Goal: Information Seeking & Learning: Learn about a topic

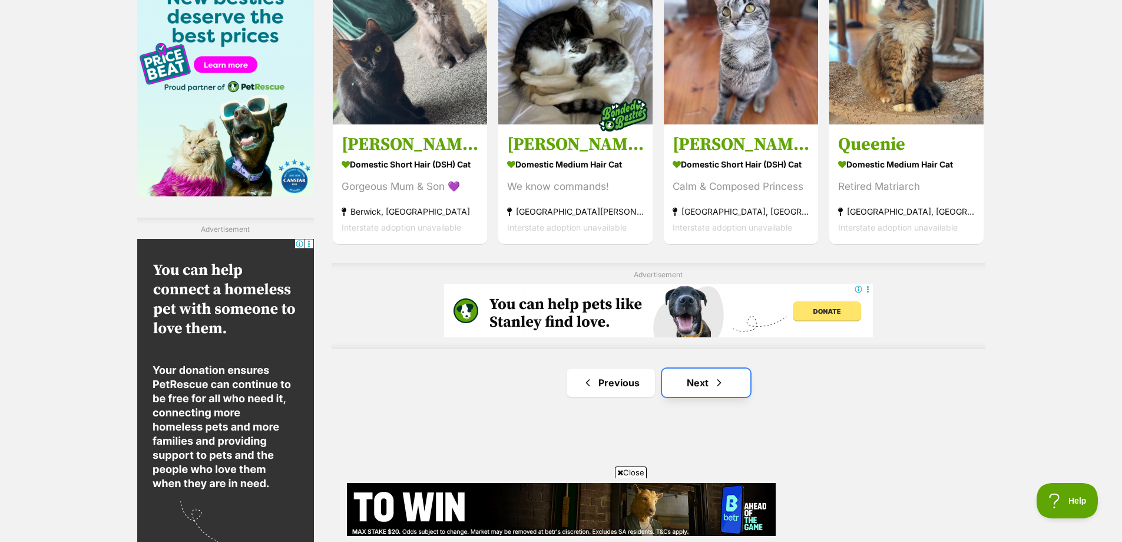
click at [726, 387] on link "Next" at bounding box center [706, 382] width 88 height 28
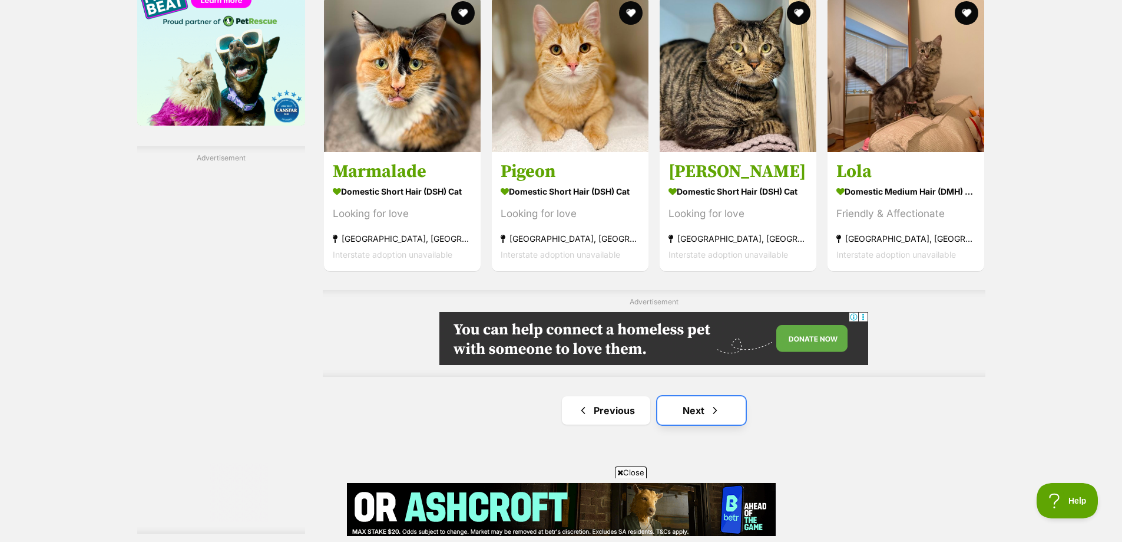
click at [676, 408] on link "Next" at bounding box center [702, 410] width 88 height 28
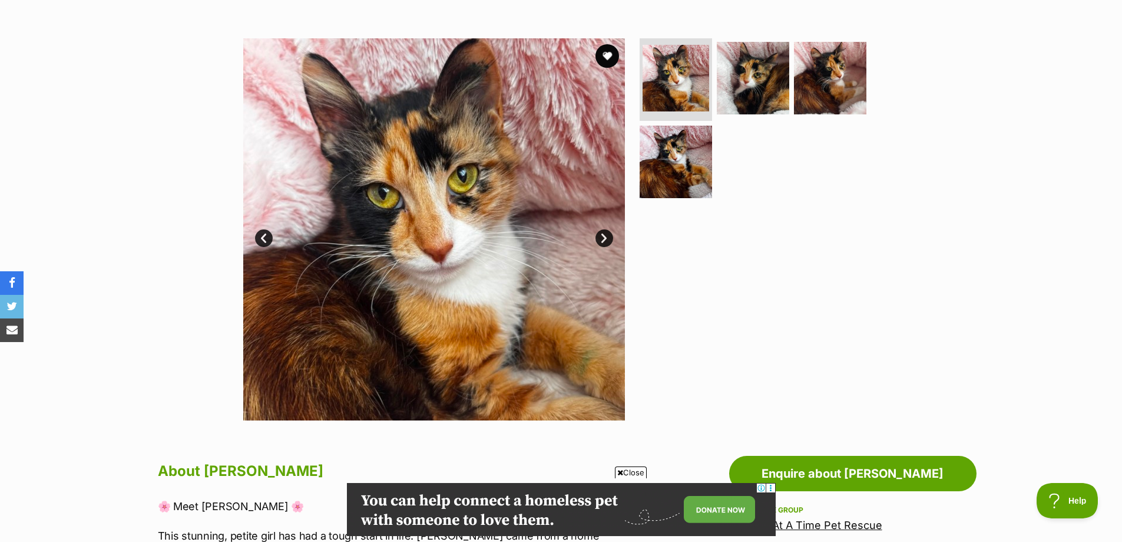
scroll to position [177, 0]
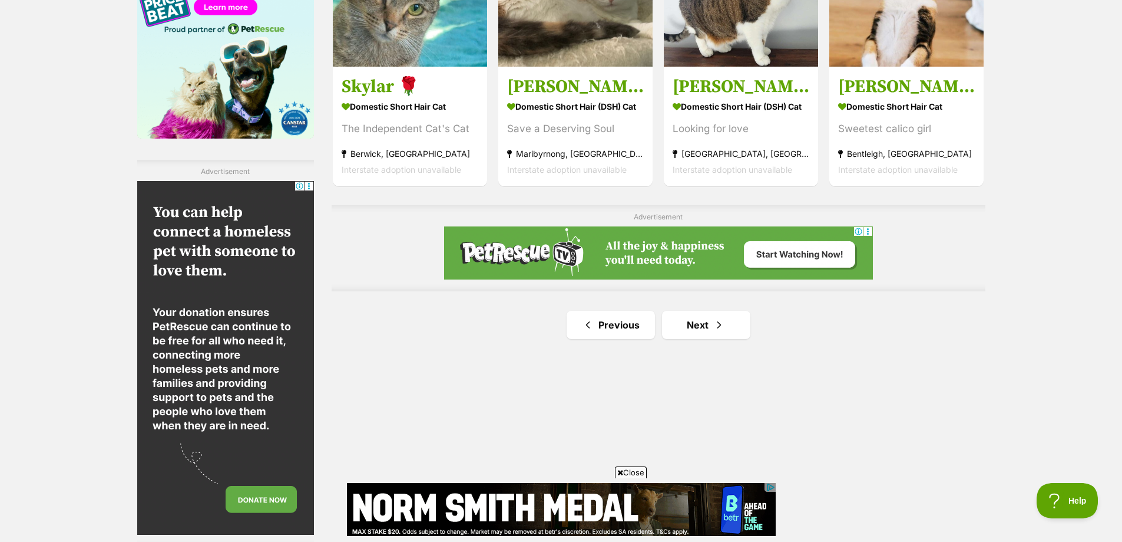
scroll to position [1944, 0]
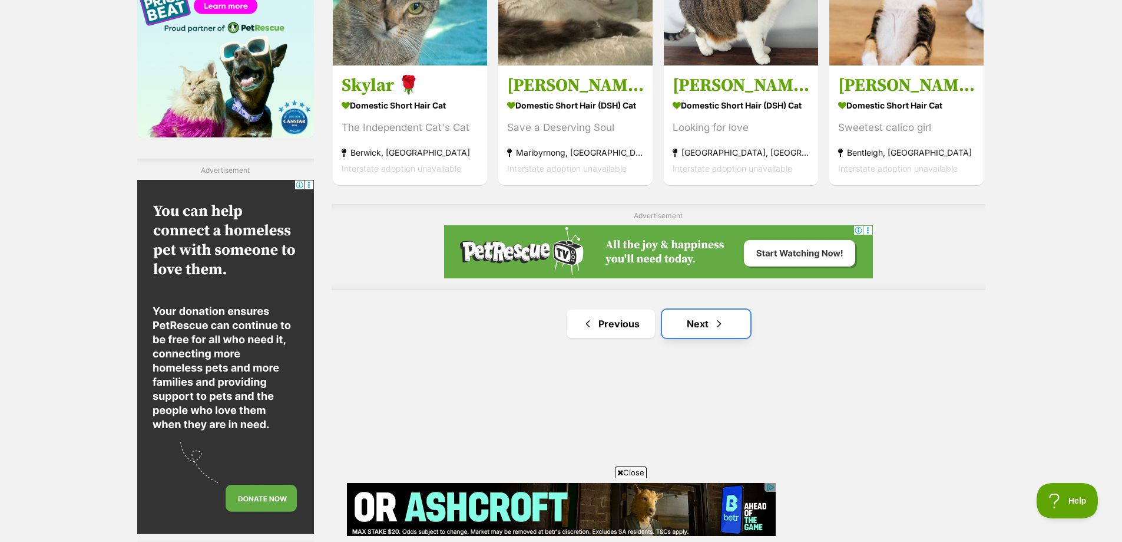
click at [705, 322] on link "Next" at bounding box center [706, 323] width 88 height 28
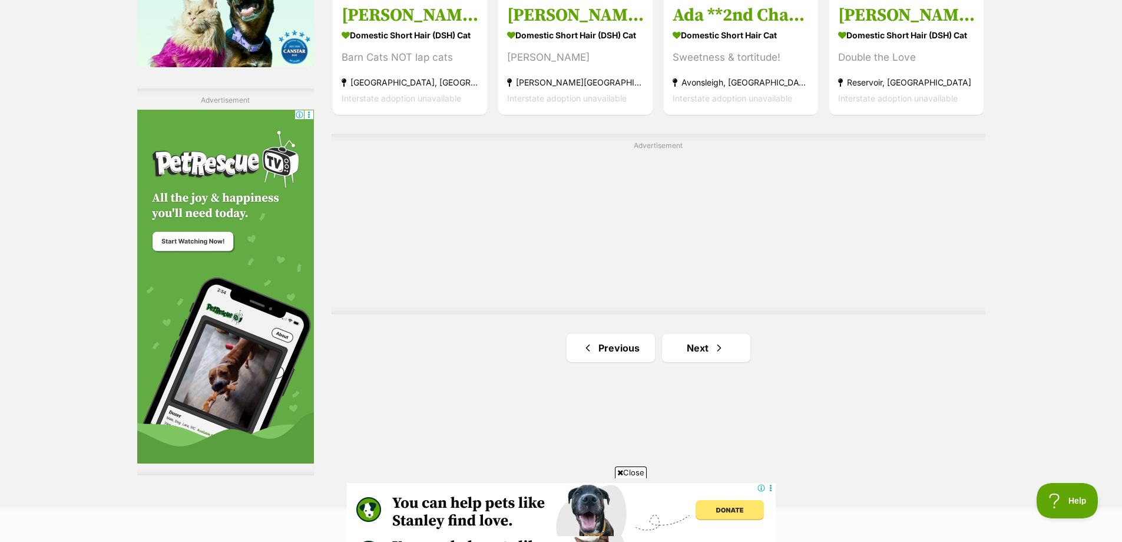
scroll to position [2062, 0]
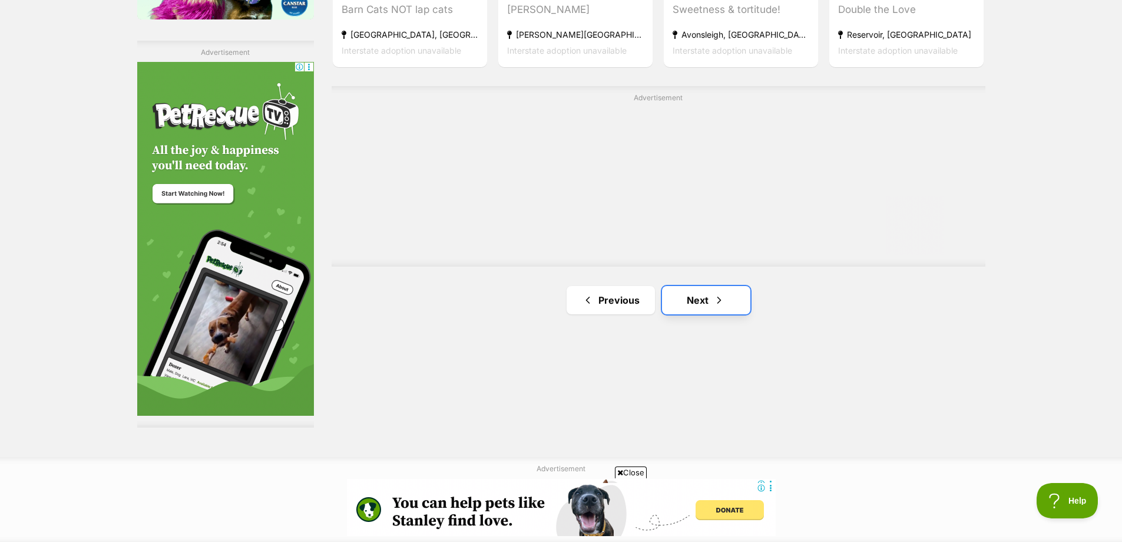
click at [701, 295] on link "Next" at bounding box center [706, 300] width 88 height 28
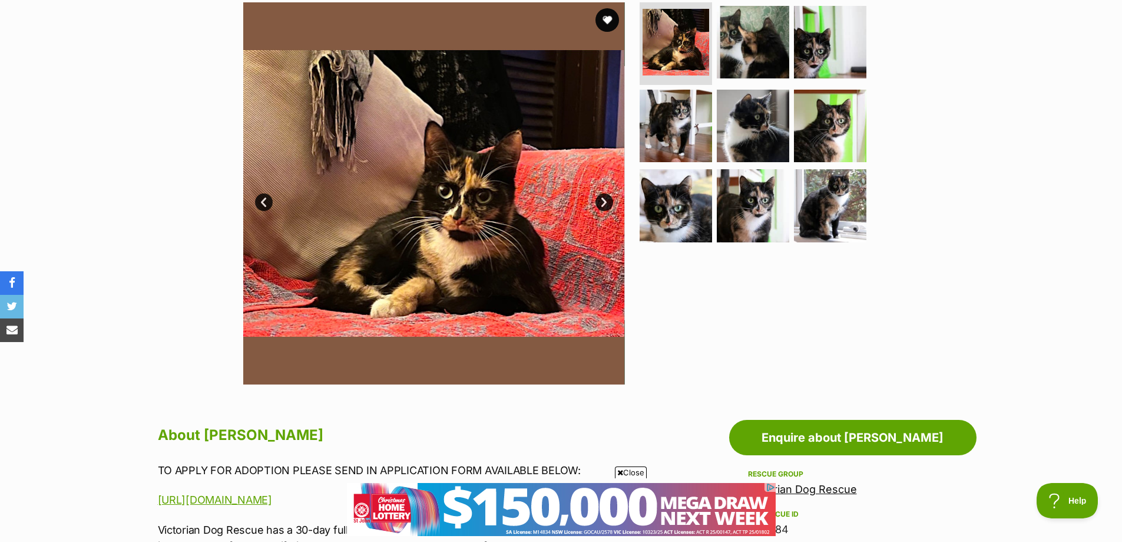
scroll to position [177, 0]
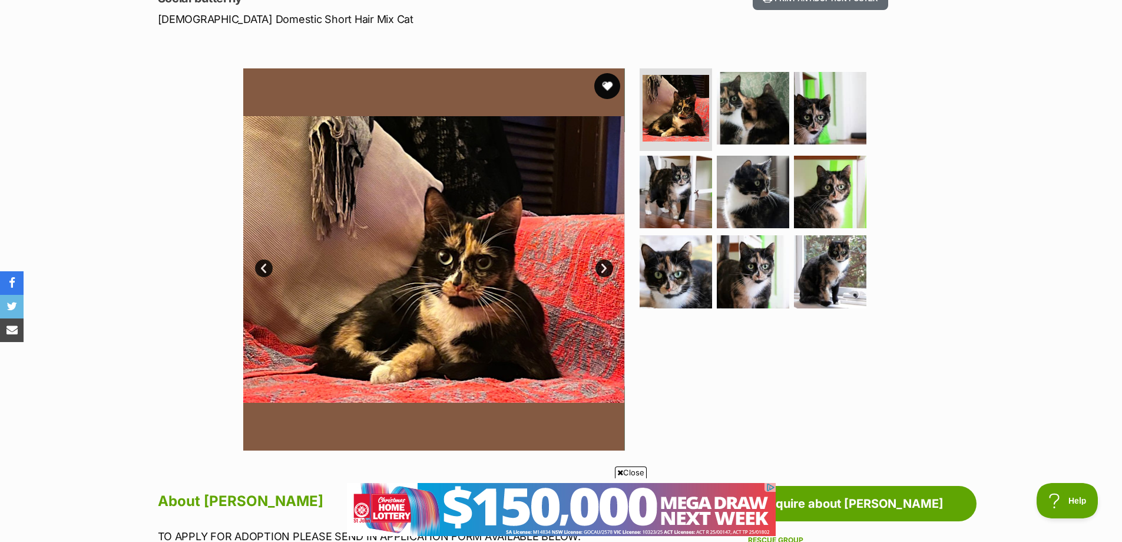
click at [602, 90] on button "favourite" at bounding box center [608, 86] width 26 height 26
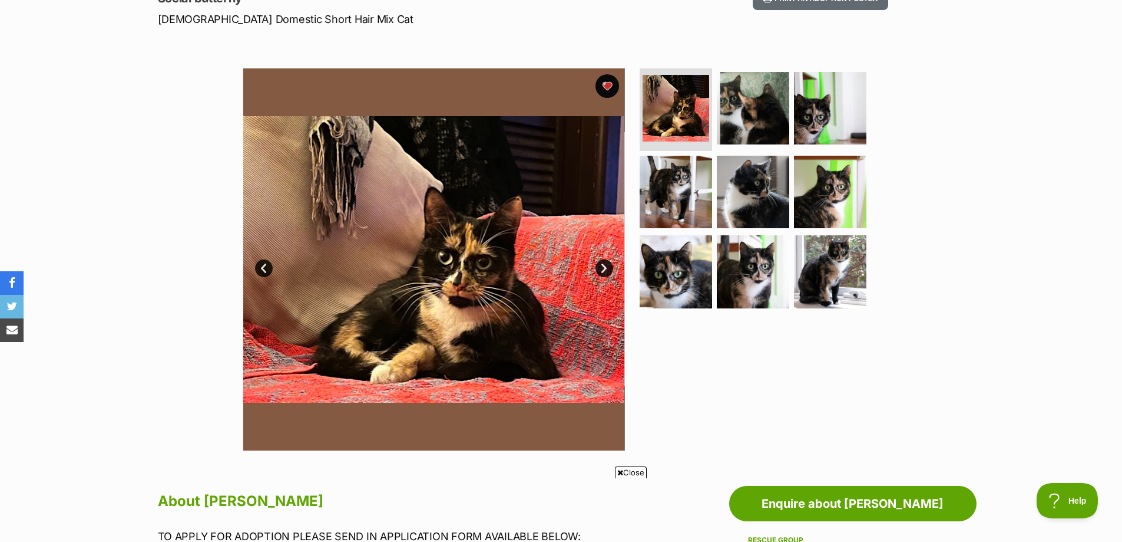
scroll to position [0, 0]
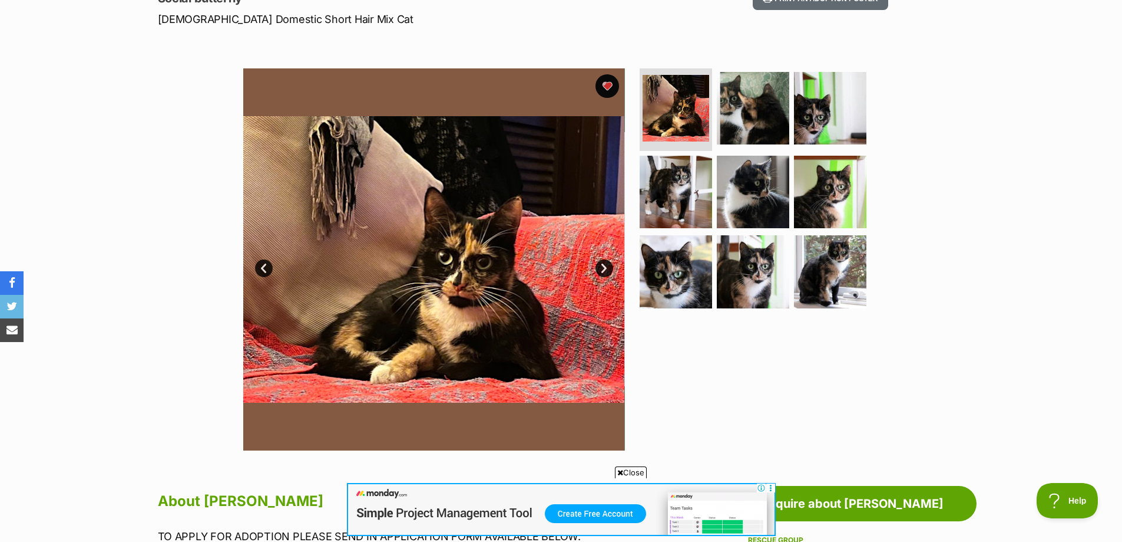
click at [603, 269] on link "Next" at bounding box center [605, 268] width 18 height 18
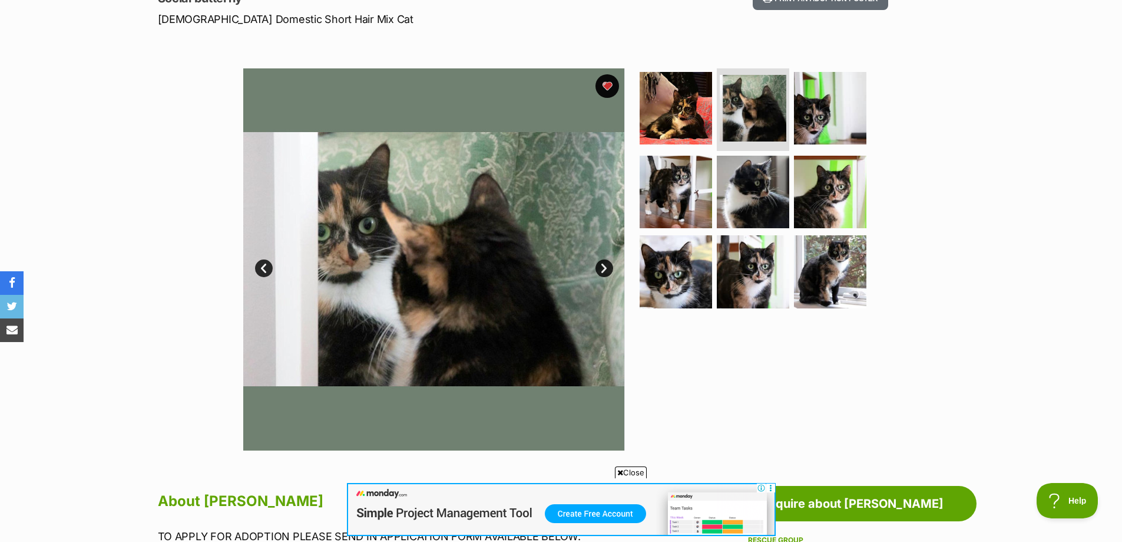
click at [603, 269] on link "Next" at bounding box center [605, 268] width 18 height 18
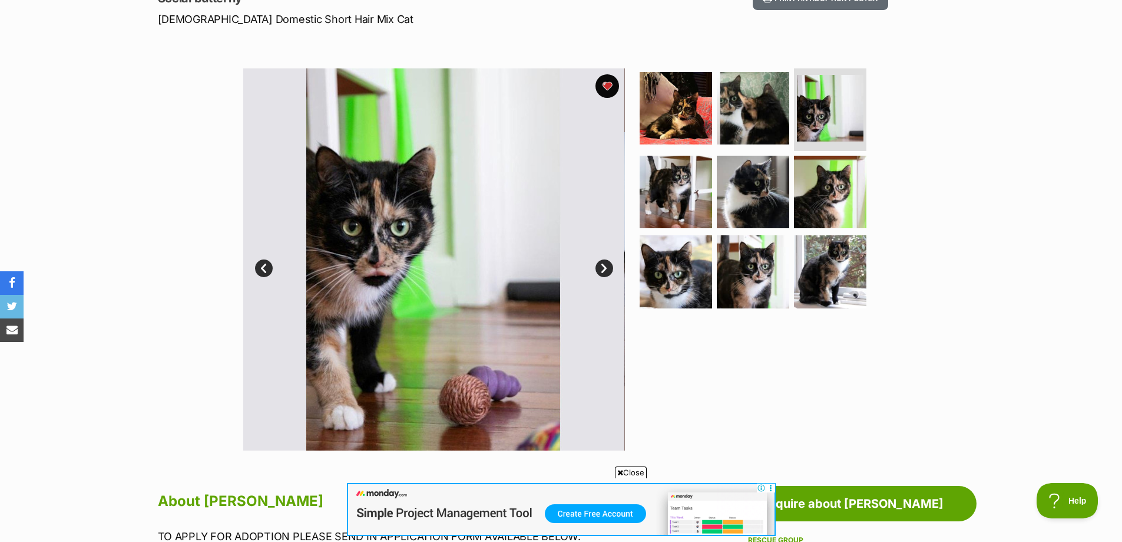
click at [603, 269] on link "Next" at bounding box center [605, 268] width 18 height 18
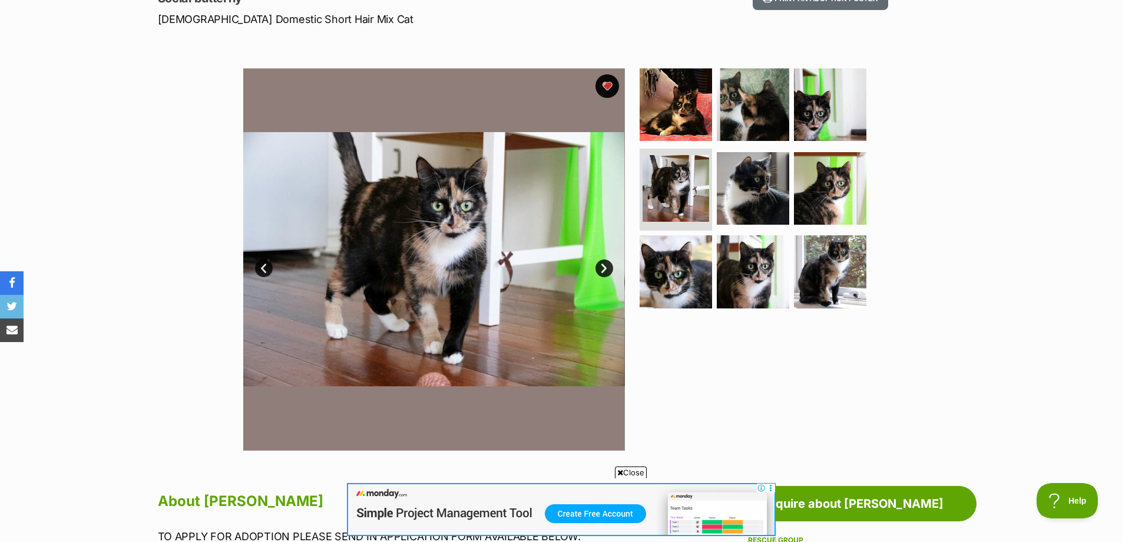
click at [603, 269] on link "Next" at bounding box center [605, 268] width 18 height 18
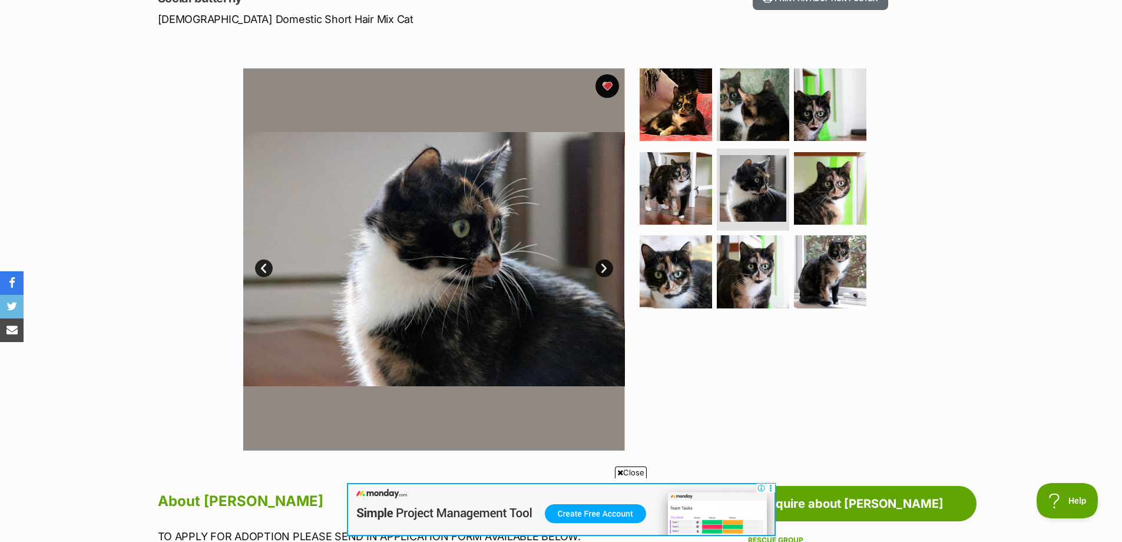
click at [603, 269] on link "Next" at bounding box center [605, 268] width 18 height 18
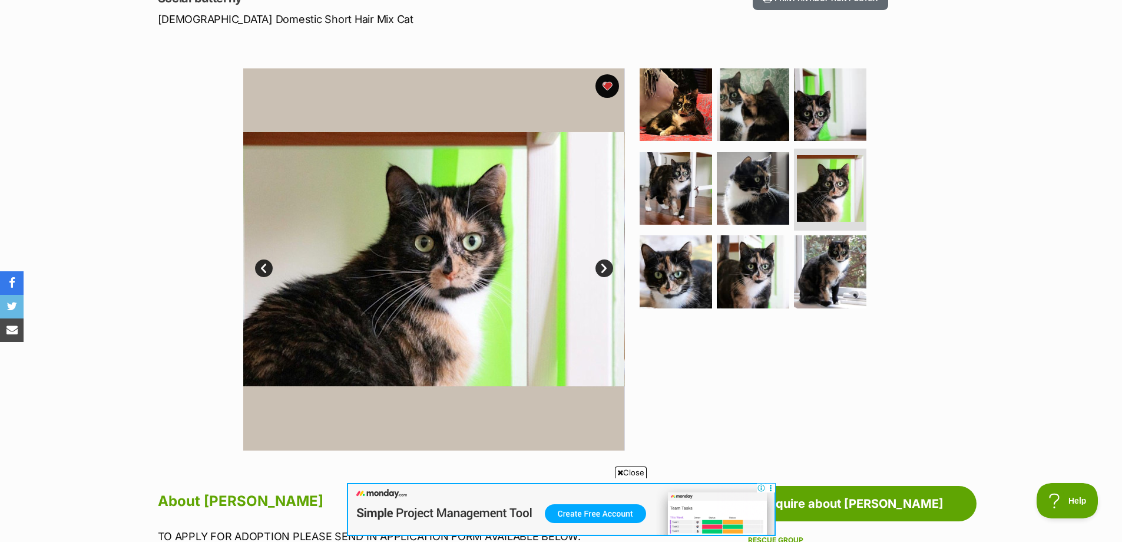
click at [603, 269] on link "Next" at bounding box center [605, 268] width 18 height 18
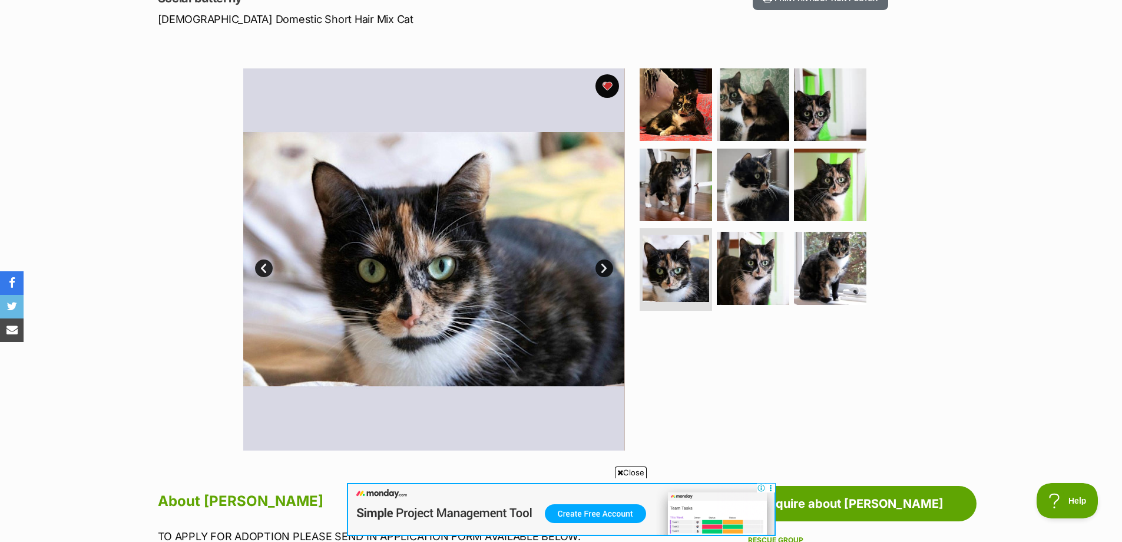
click at [603, 269] on link "Next" at bounding box center [605, 268] width 18 height 18
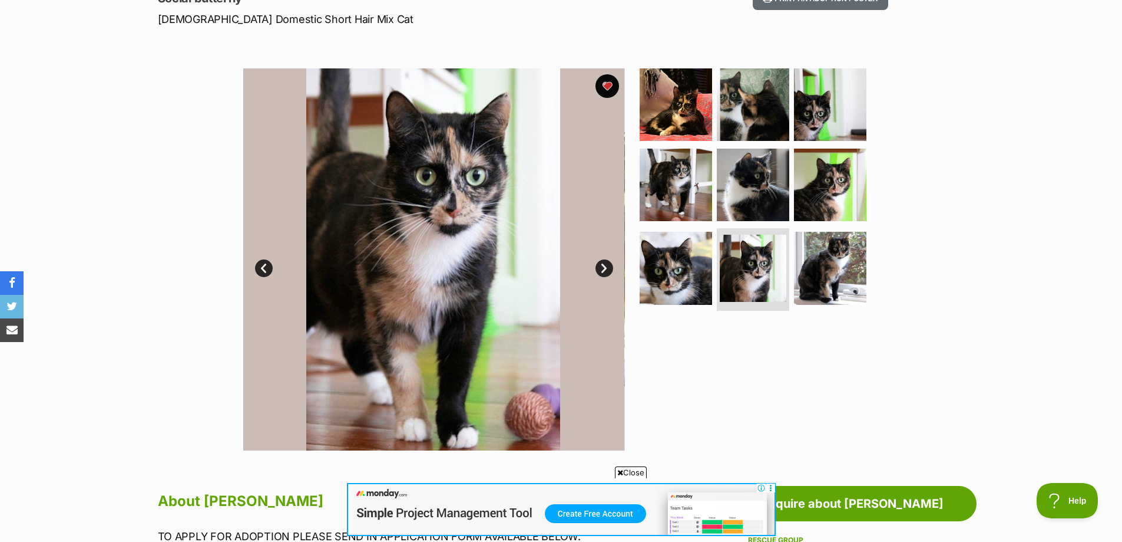
click at [603, 269] on link "Next" at bounding box center [605, 268] width 18 height 18
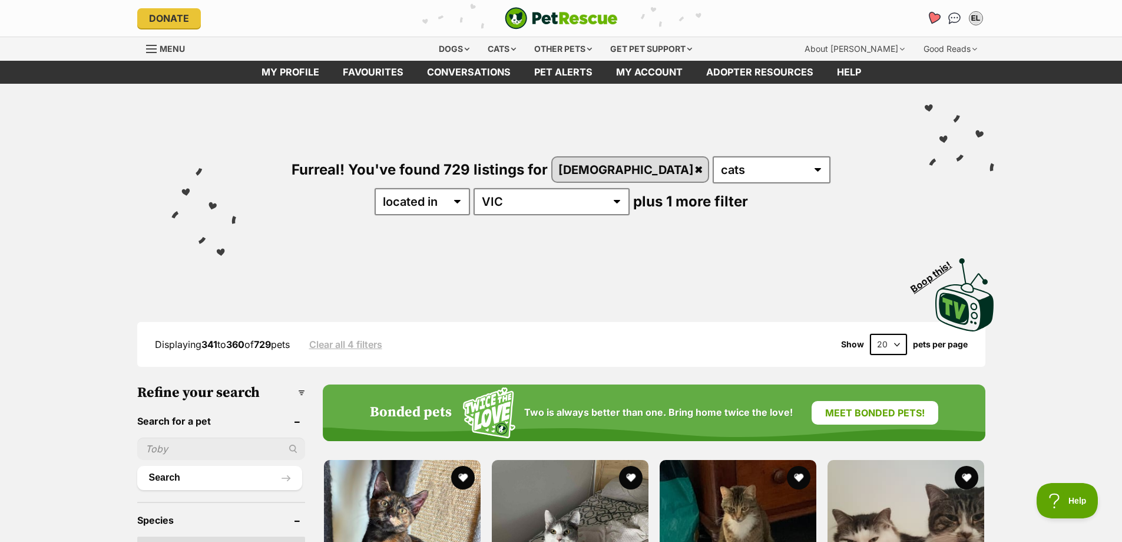
click at [931, 15] on icon "Favourites" at bounding box center [933, 18] width 14 height 14
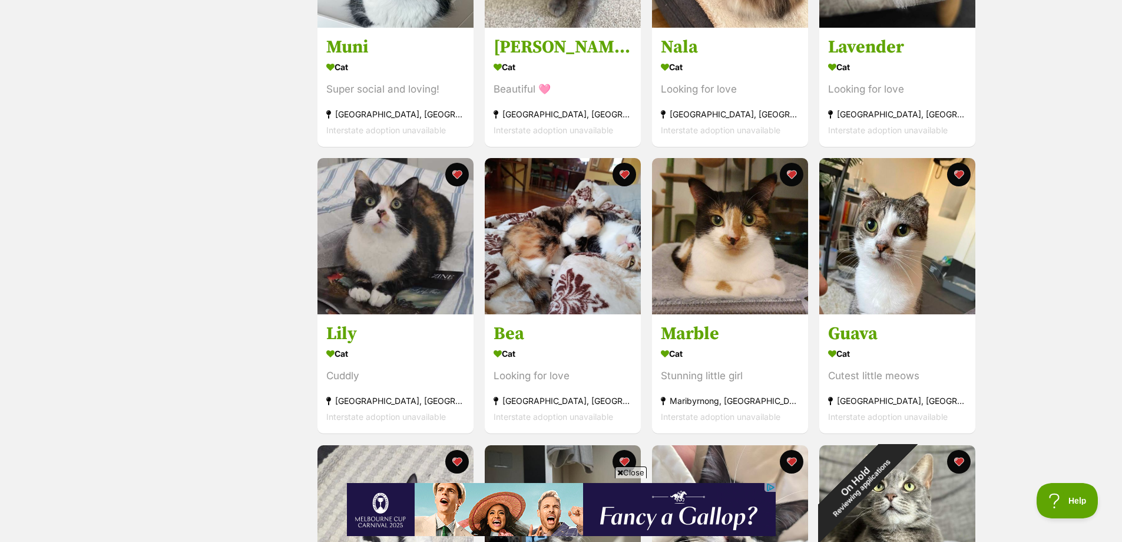
scroll to position [1002, 0]
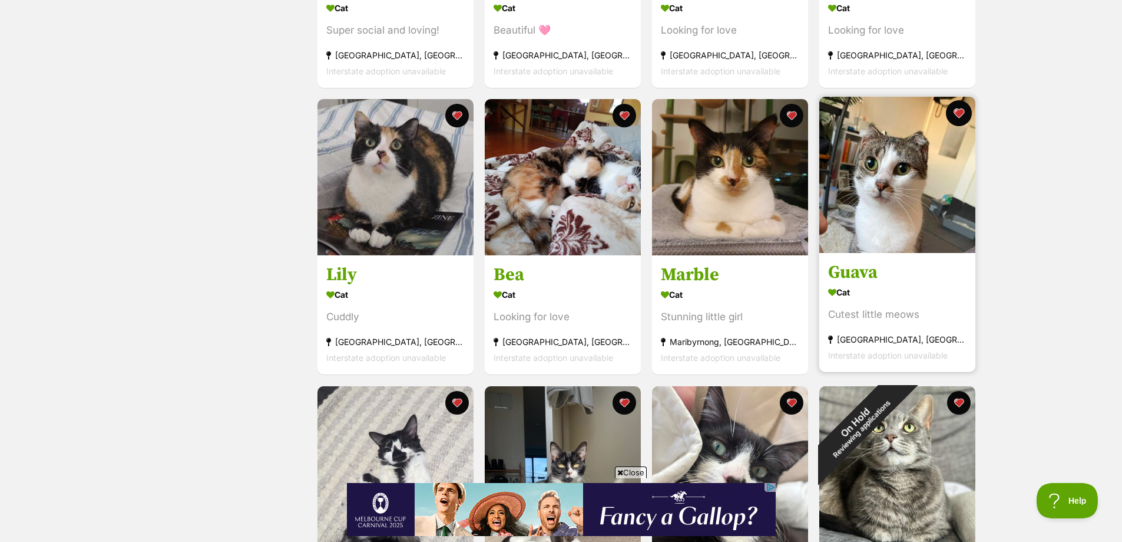
click at [957, 115] on button "favourite" at bounding box center [959, 113] width 26 height 26
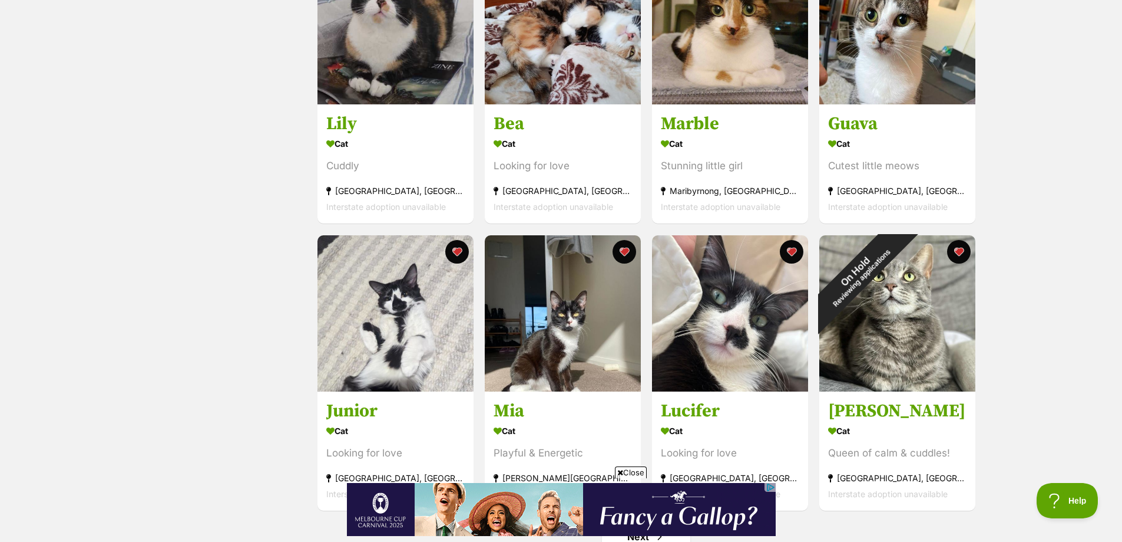
scroll to position [1296, 0]
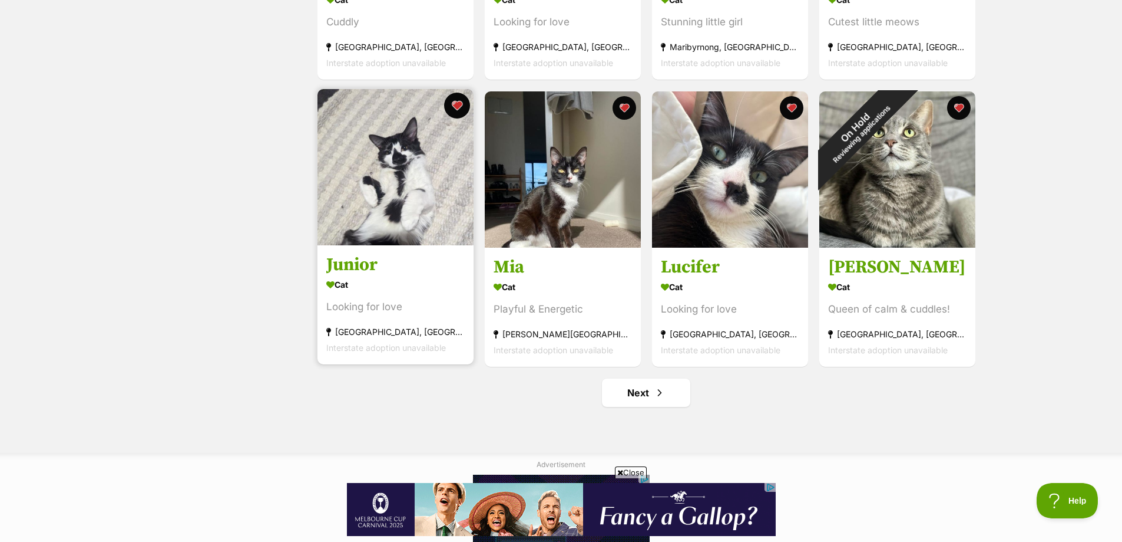
click at [455, 104] on button "favourite" at bounding box center [457, 106] width 26 height 26
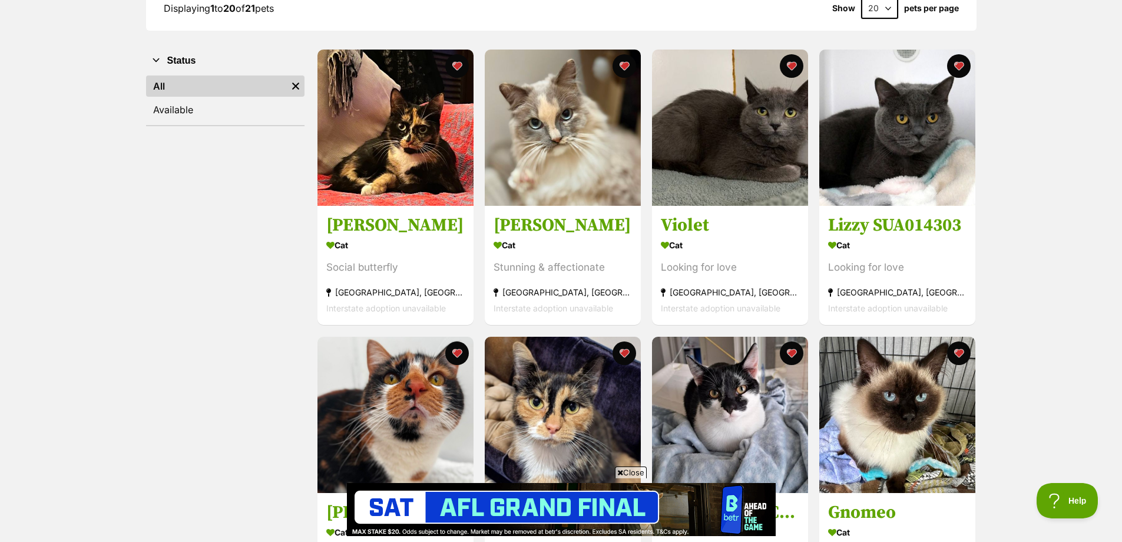
scroll to position [295, 0]
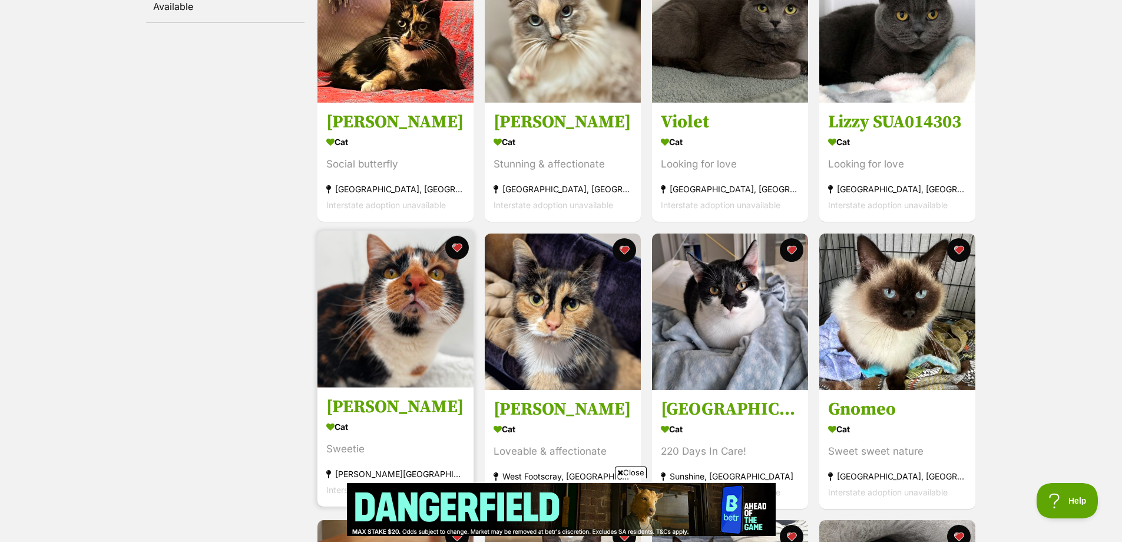
click at [436, 294] on img at bounding box center [396, 309] width 156 height 156
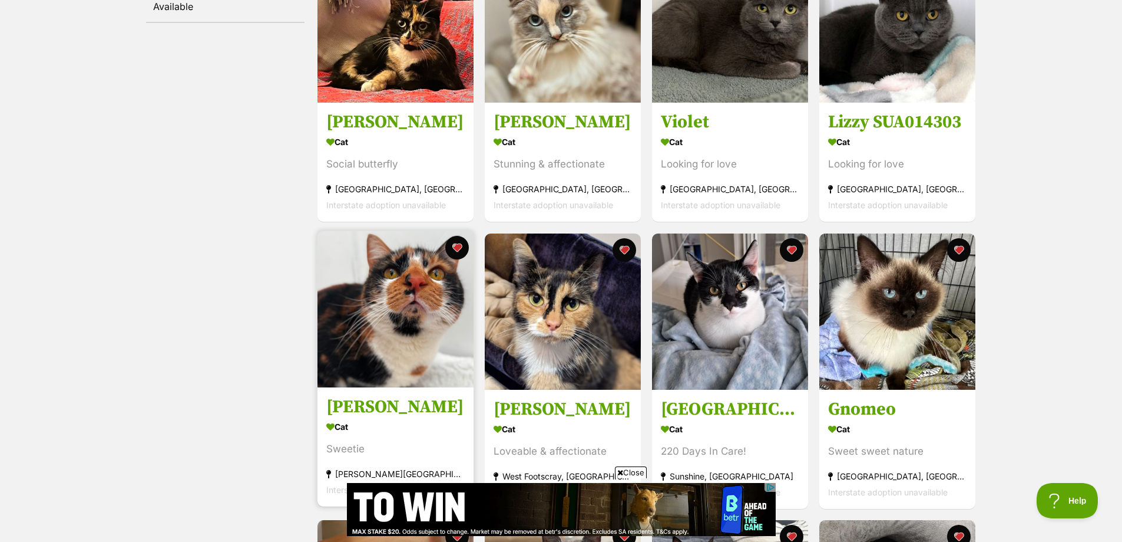
scroll to position [0, 0]
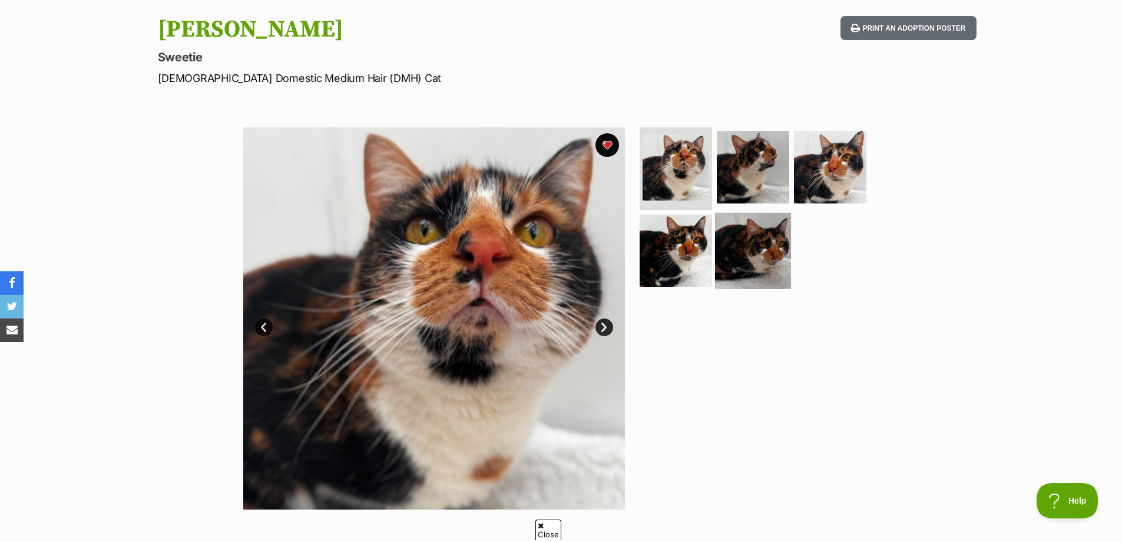
click at [744, 282] on img at bounding box center [753, 250] width 76 height 76
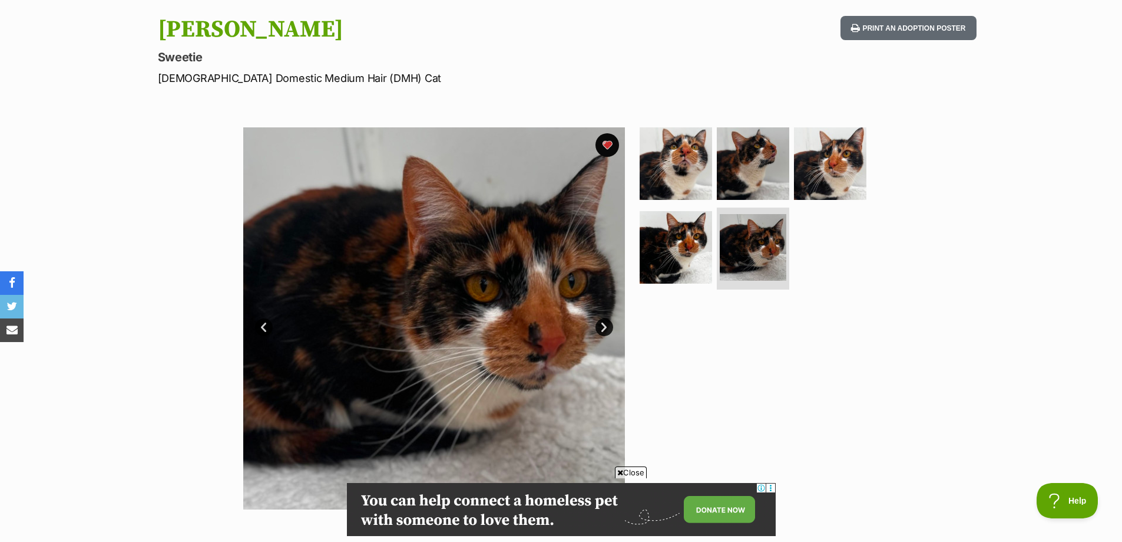
click at [611, 325] on link "Next" at bounding box center [605, 327] width 18 height 18
